Goal: Communication & Community: Ask a question

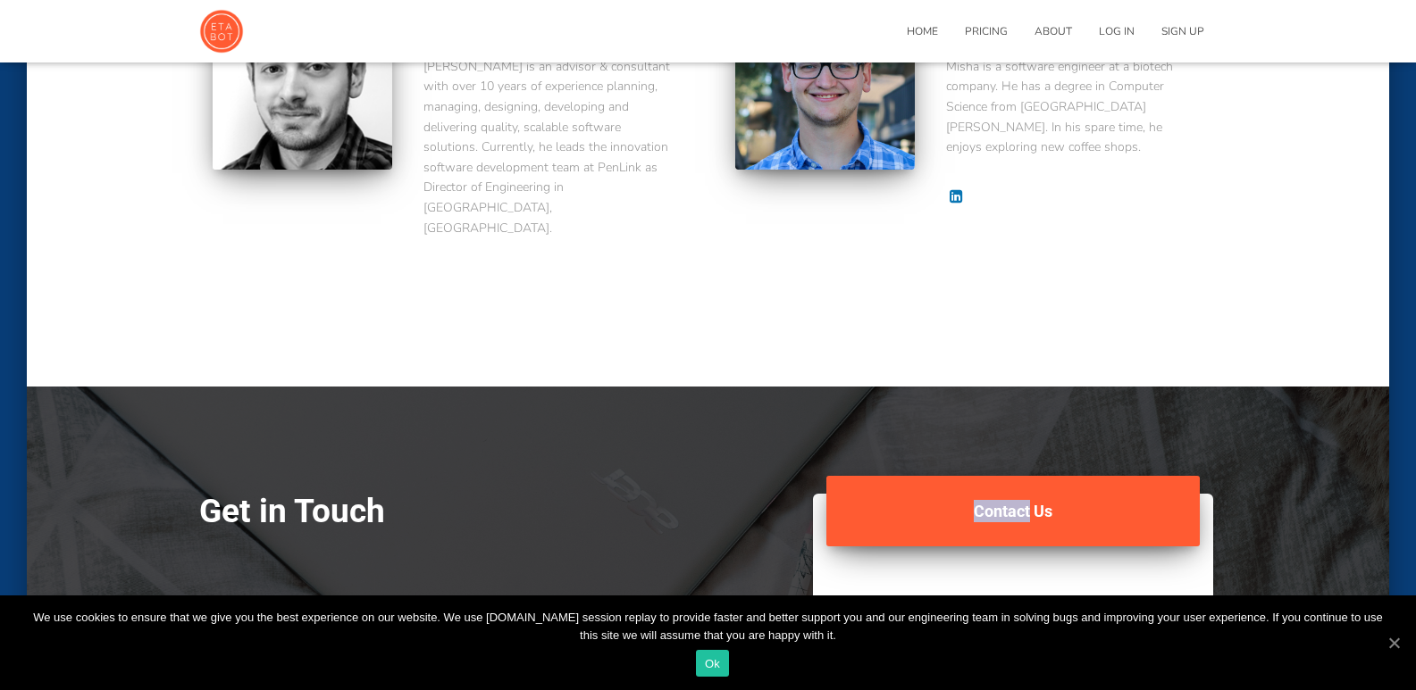
scroll to position [3672, 0]
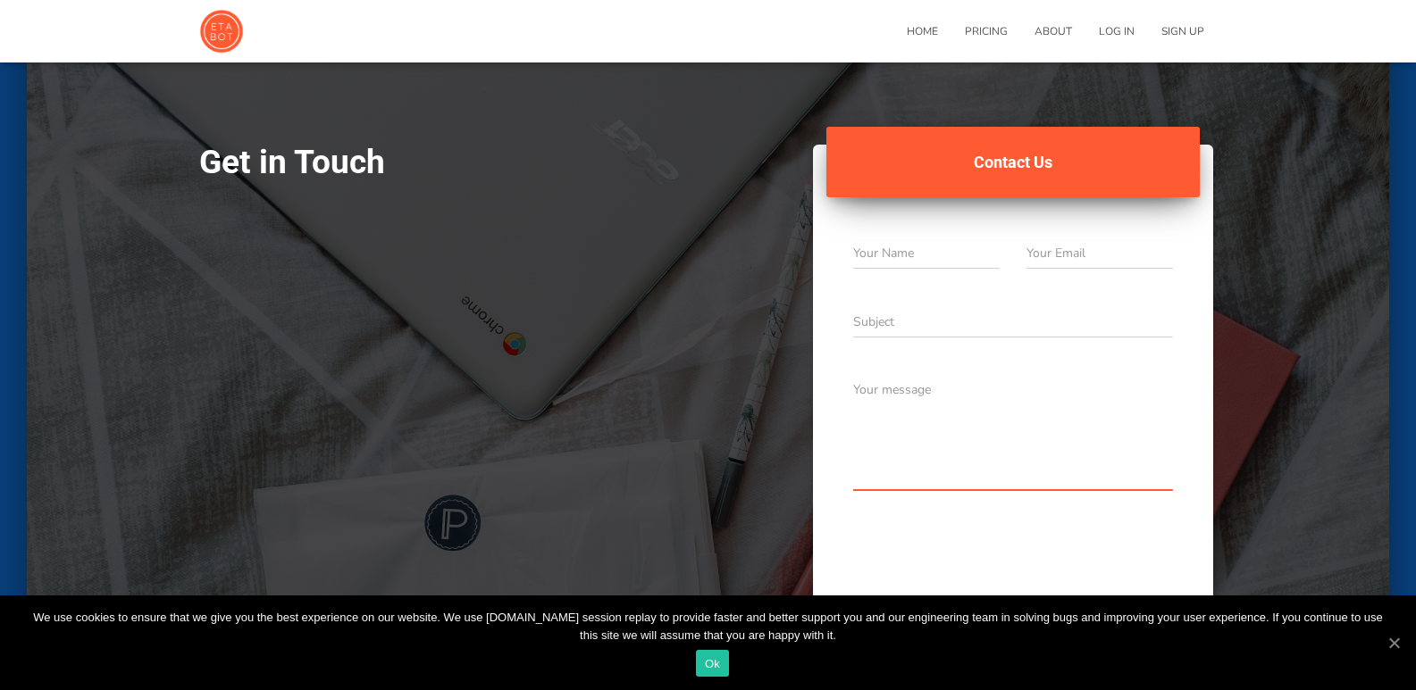
paste textarea "Wikipedia is considered to be the World’s most significant tool for reference m…"
click at [994, 375] on textarea at bounding box center [1013, 433] width 320 height 116
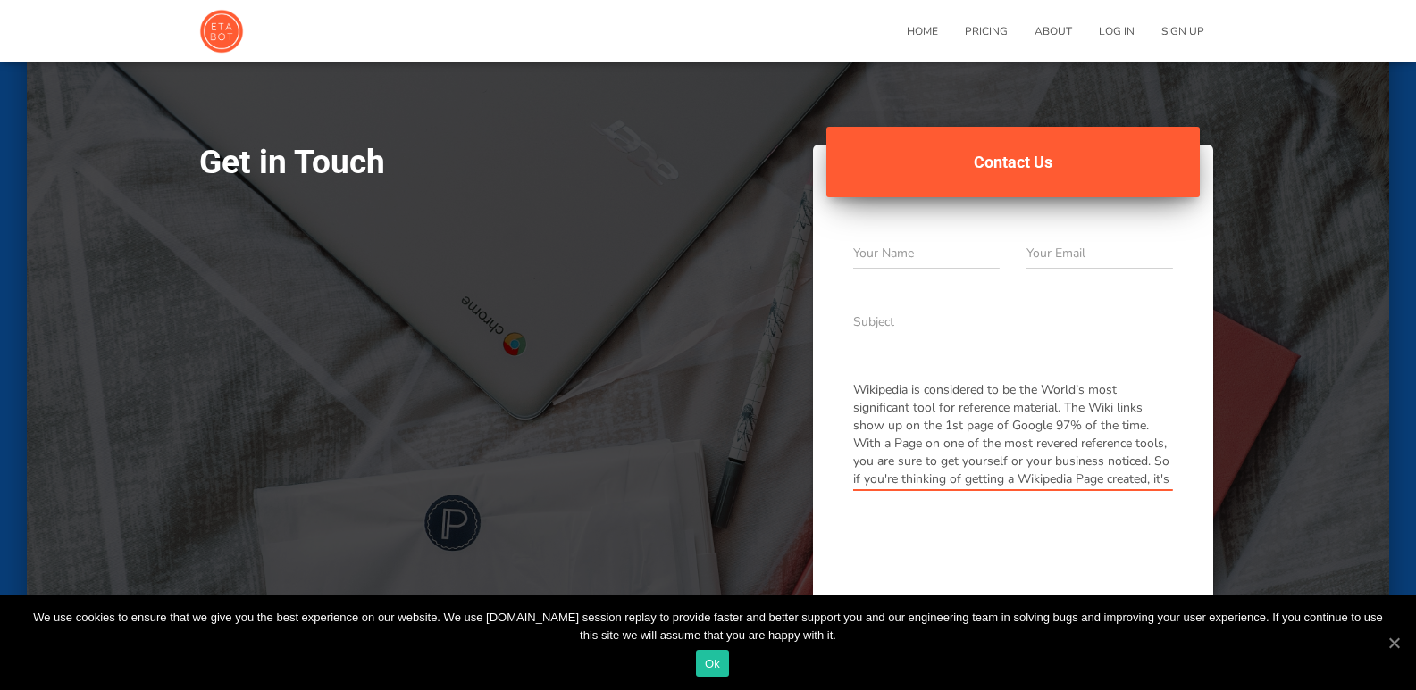
scroll to position [229, 0]
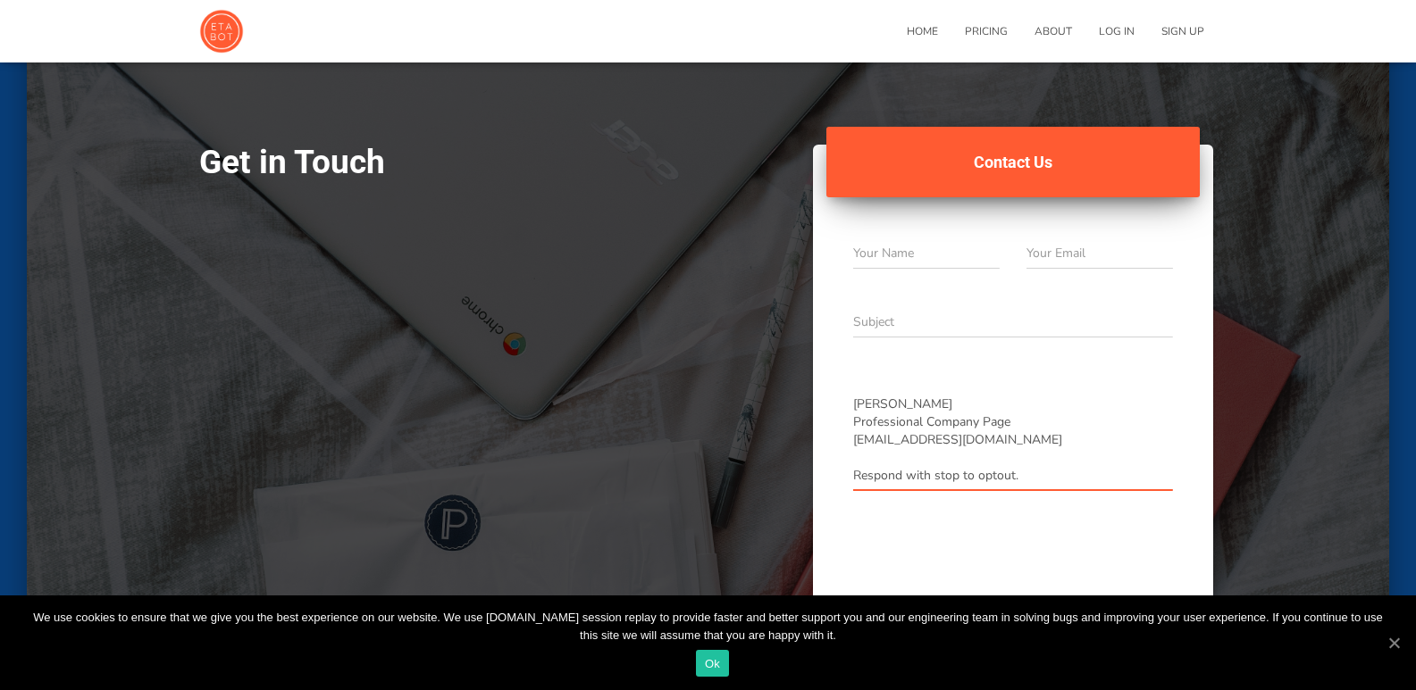
type textarea "Wikipedia is considered to be the World’s most significant tool for reference m…"
click at [907, 238] on div "Wikipedia is considered to be the World’s most significant tool for reference m…" at bounding box center [1012, 457] width 347 height 438
click at [973, 238] on input "text" at bounding box center [926, 254] width 146 height 32
drag, startPoint x: 1180, startPoint y: 68, endPoint x: 1126, endPoint y: 94, distance: 59.5
click at [1180, 211] on div "Wikipedia is considered to be the World’s most significant tool for reference m…" at bounding box center [1013, 443] width 400 height 465
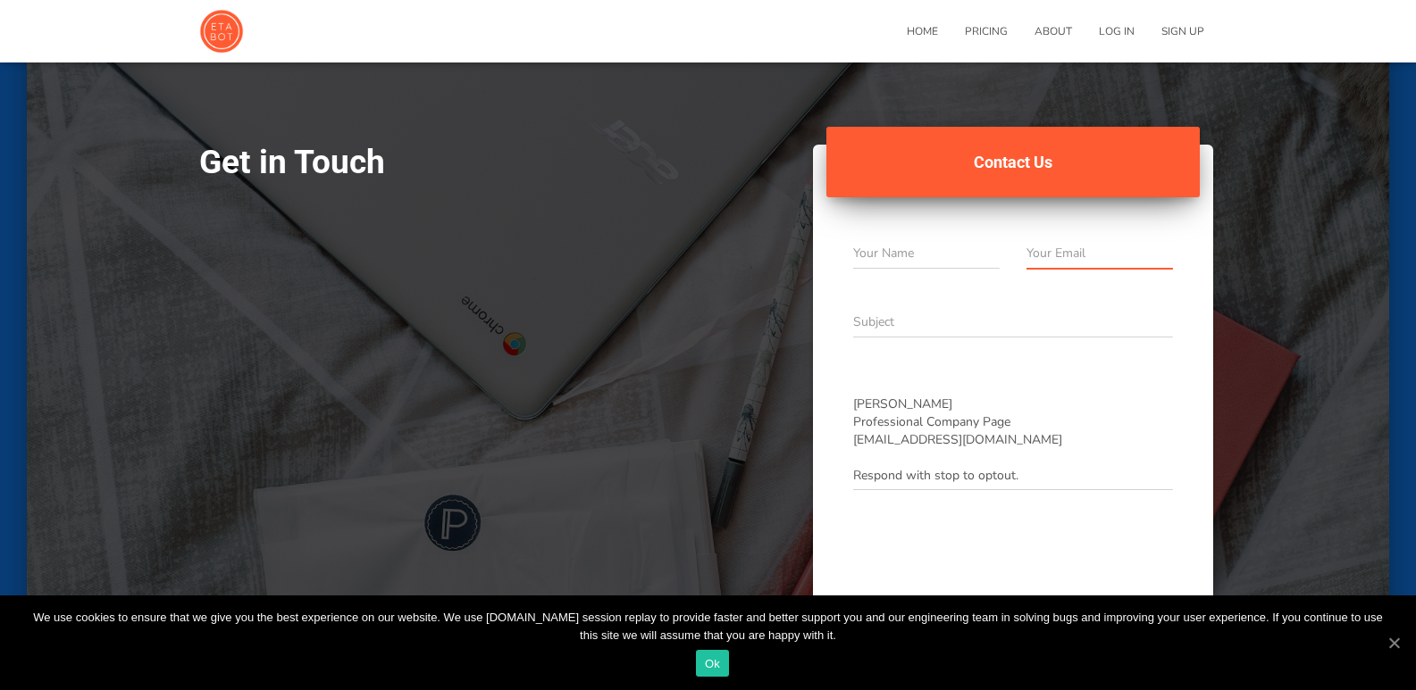
drag, startPoint x: 1126, startPoint y: 94, endPoint x: 1132, endPoint y: 104, distance: 11.2
click at [1125, 238] on input "email" at bounding box center [1099, 254] width 146 height 32
type input "[EMAIL_ADDRESS][DOMAIN_NAME]"
paste input "Get A Wikipedia Page For Yourself Or For Your Company."
click at [1099, 306] on input "text" at bounding box center [1013, 322] width 320 height 32
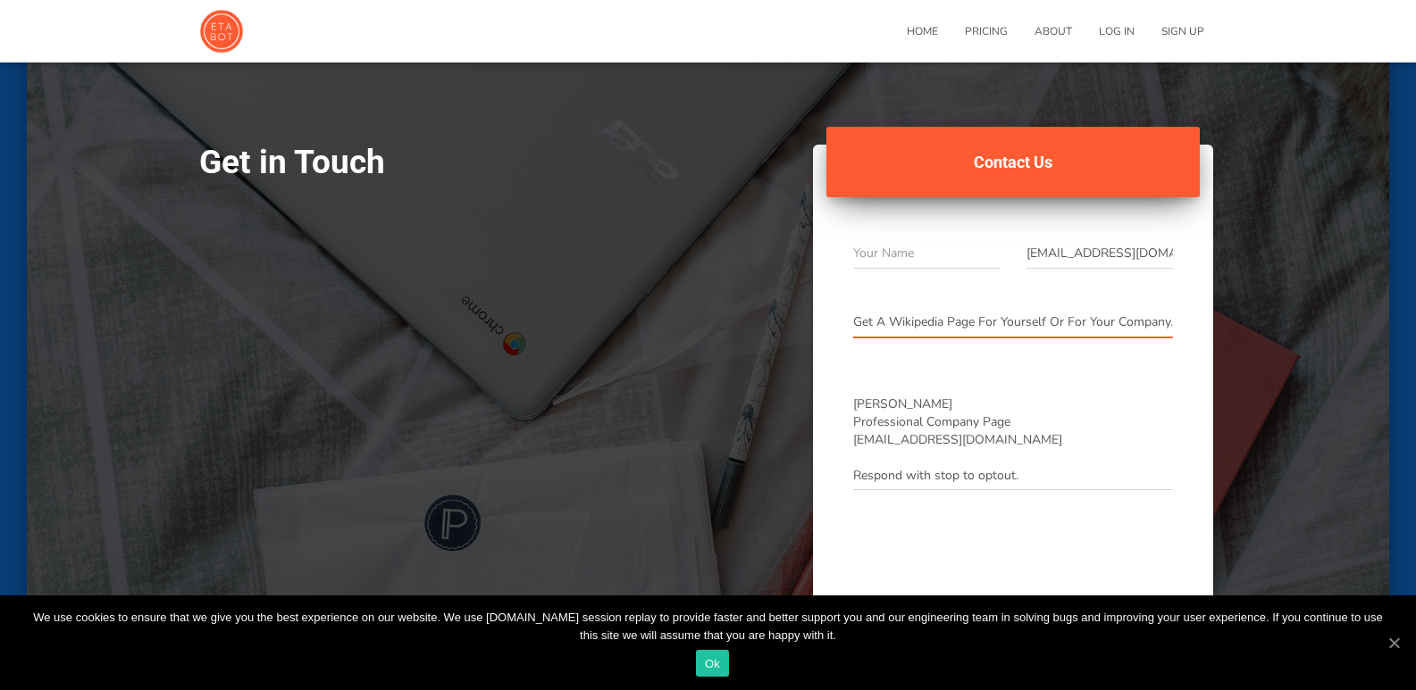
type input "Get A Wikipedia Page For Yourself Or For Your Company."
click at [923, 375] on textarea "Wikipedia is considered to be the World’s most significant tool for reference m…" at bounding box center [1013, 433] width 320 height 116
click at [940, 375] on textarea "Wikipedia is considered to be the World’s most significant tool for reference m…" at bounding box center [1013, 433] width 320 height 116
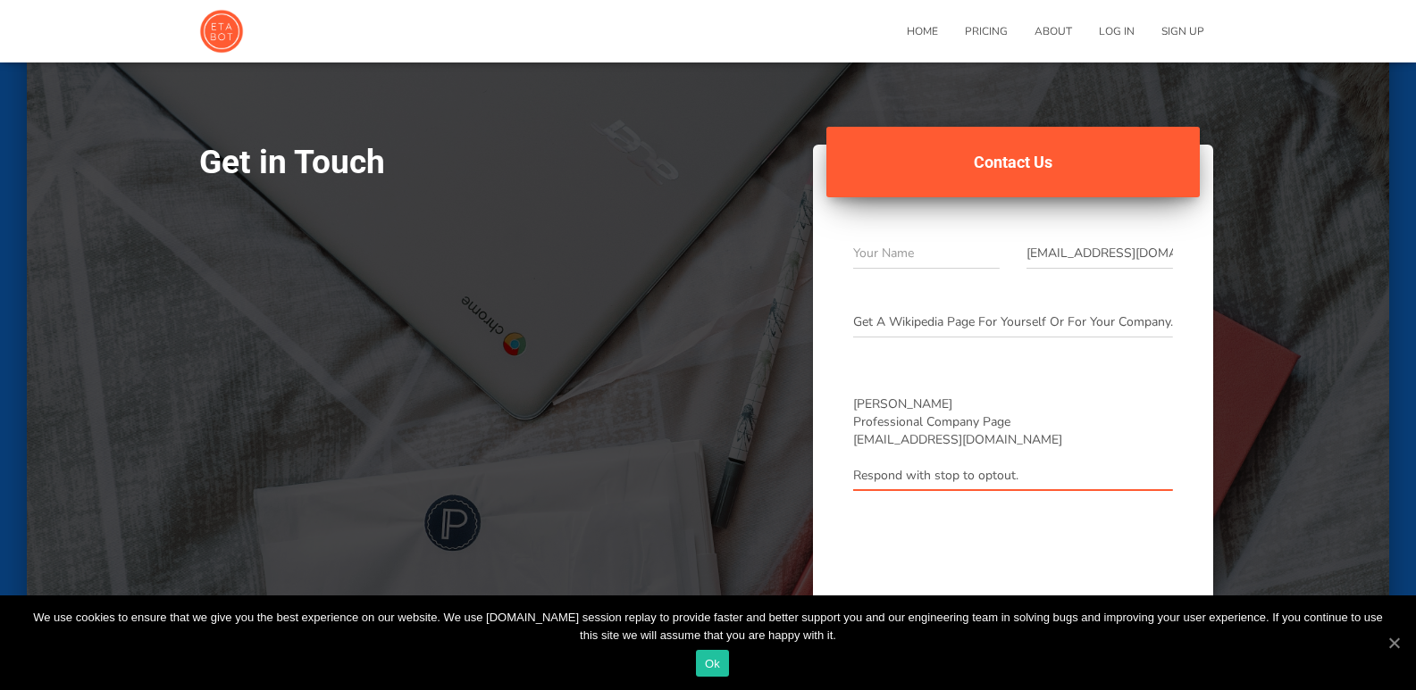
click at [940, 375] on textarea "Wikipedia is considered to be the World’s most significant tool for reference m…" at bounding box center [1013, 433] width 320 height 116
paste input "Lucy Howard"
click at [944, 238] on input "Lucy Howard" at bounding box center [926, 254] width 146 height 32
type input "Lucy Howard"
drag, startPoint x: 953, startPoint y: 271, endPoint x: 953, endPoint y: 289, distance: 17.9
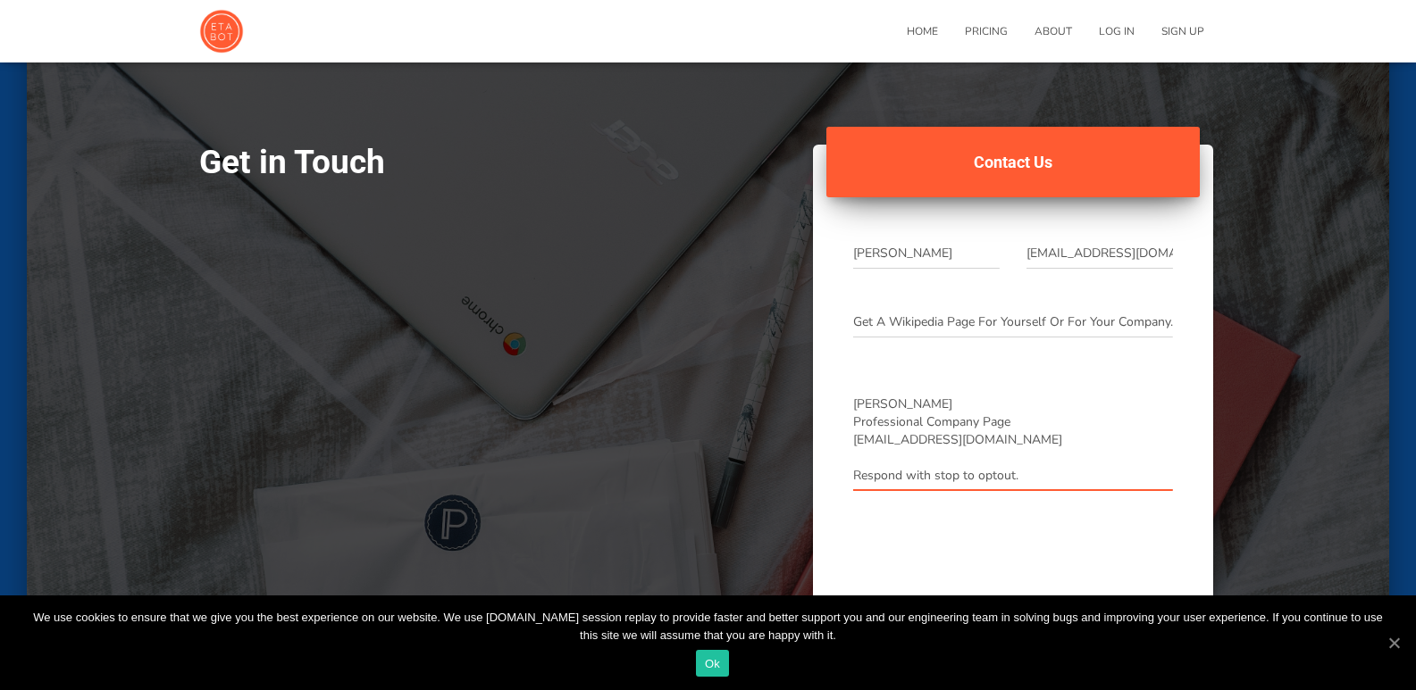
click at [953, 375] on textarea "Wikipedia is considered to be the World’s most significant tool for reference m…" at bounding box center [1013, 433] width 320 height 116
click at [996, 375] on textarea "Wikipedia is considered to be the World’s most significant tool for reference m…" at bounding box center [1013, 433] width 320 height 116
click at [1087, 619] on button "Send Message" at bounding box center [1102, 640] width 140 height 42
